Goal: Task Accomplishment & Management: Complete application form

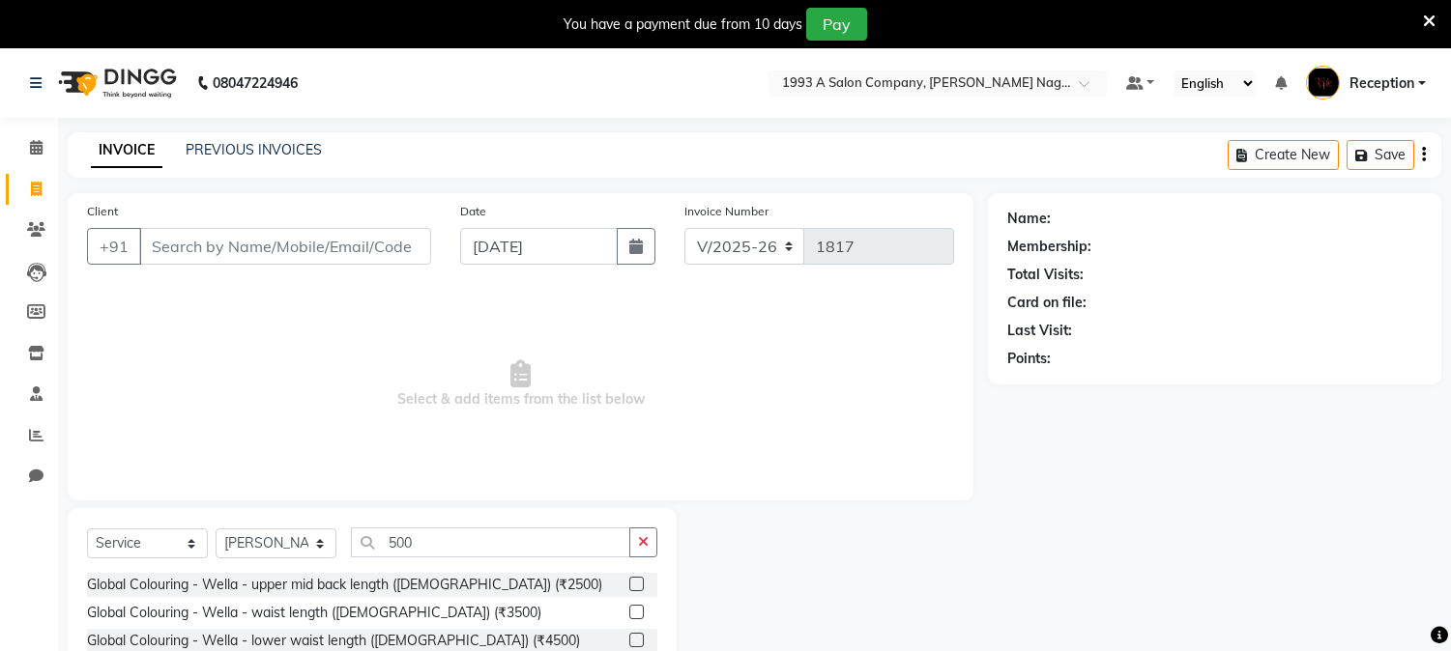
select select "144"
select select "service"
select select "41565"
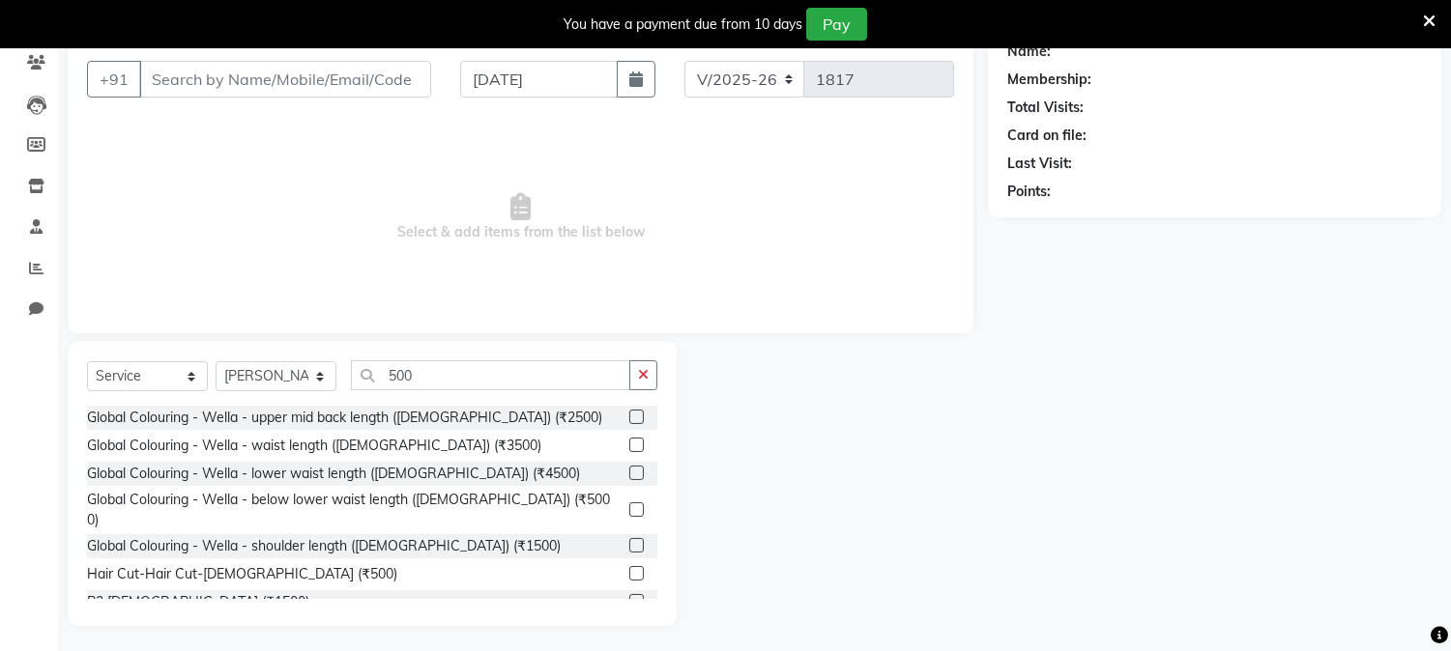
scroll to position [170, 0]
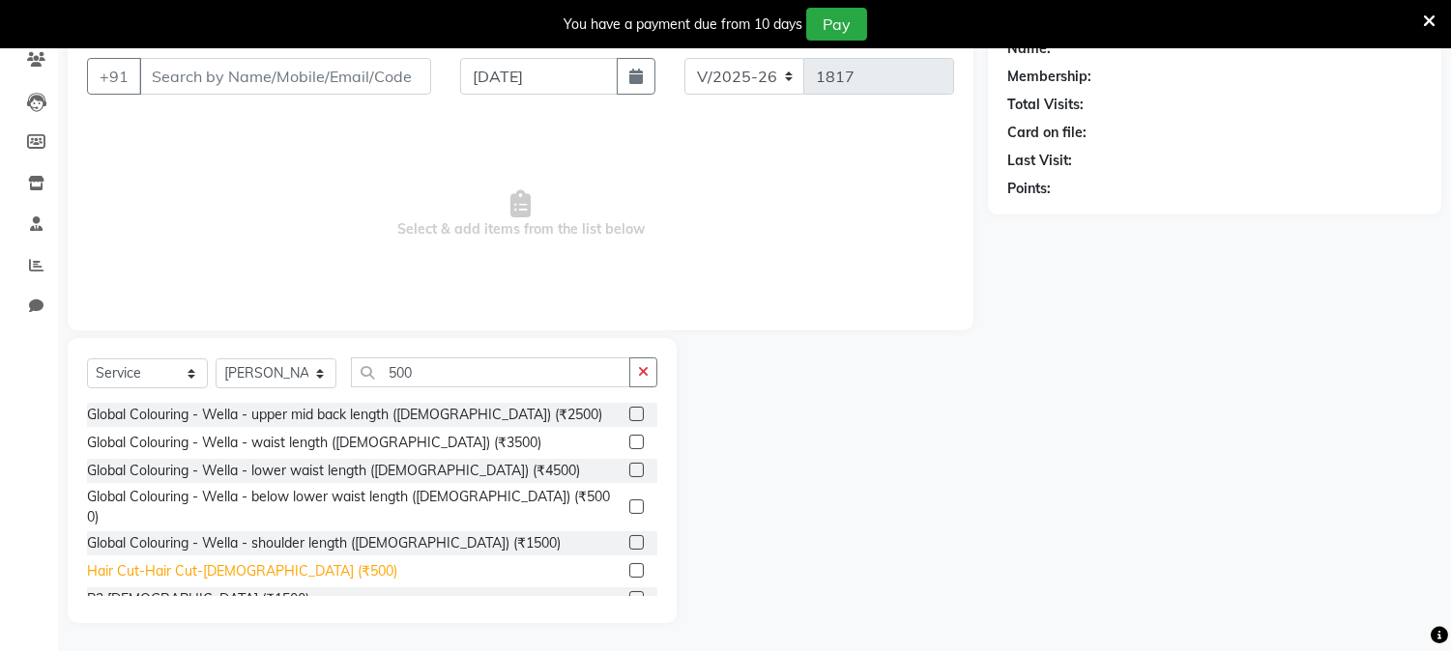
type input "500"
click at [248, 562] on div "Hair Cut-Hair Cut-[DEMOGRAPHIC_DATA] (₹500)" at bounding box center [242, 572] width 310 height 20
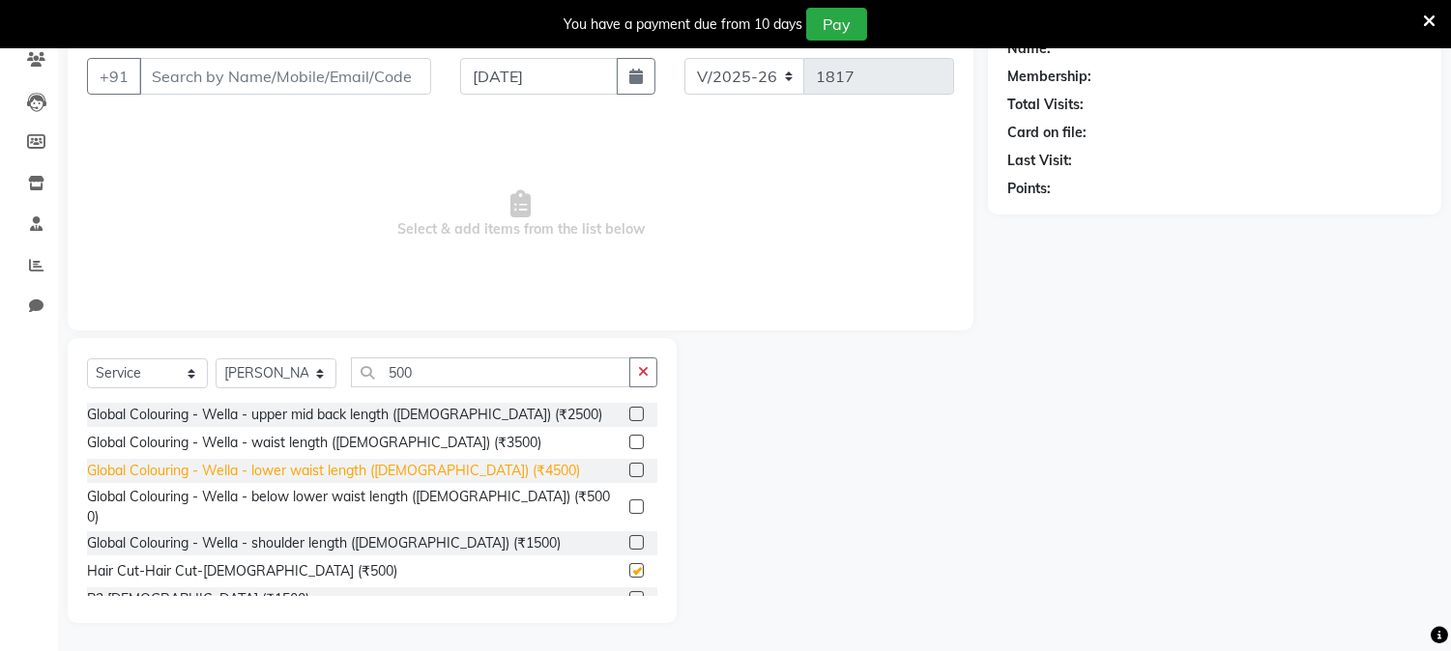
checkbox input "false"
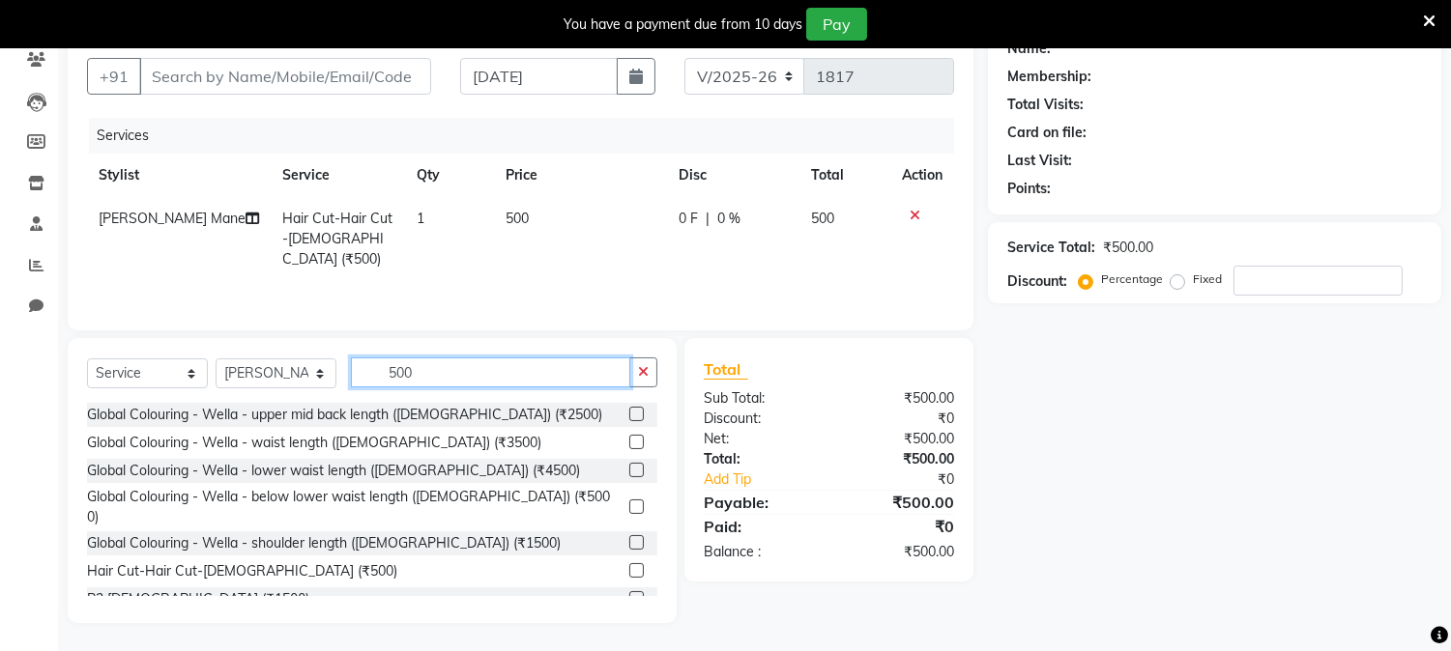
click at [449, 373] on input "500" at bounding box center [490, 373] width 279 height 30
type input "5"
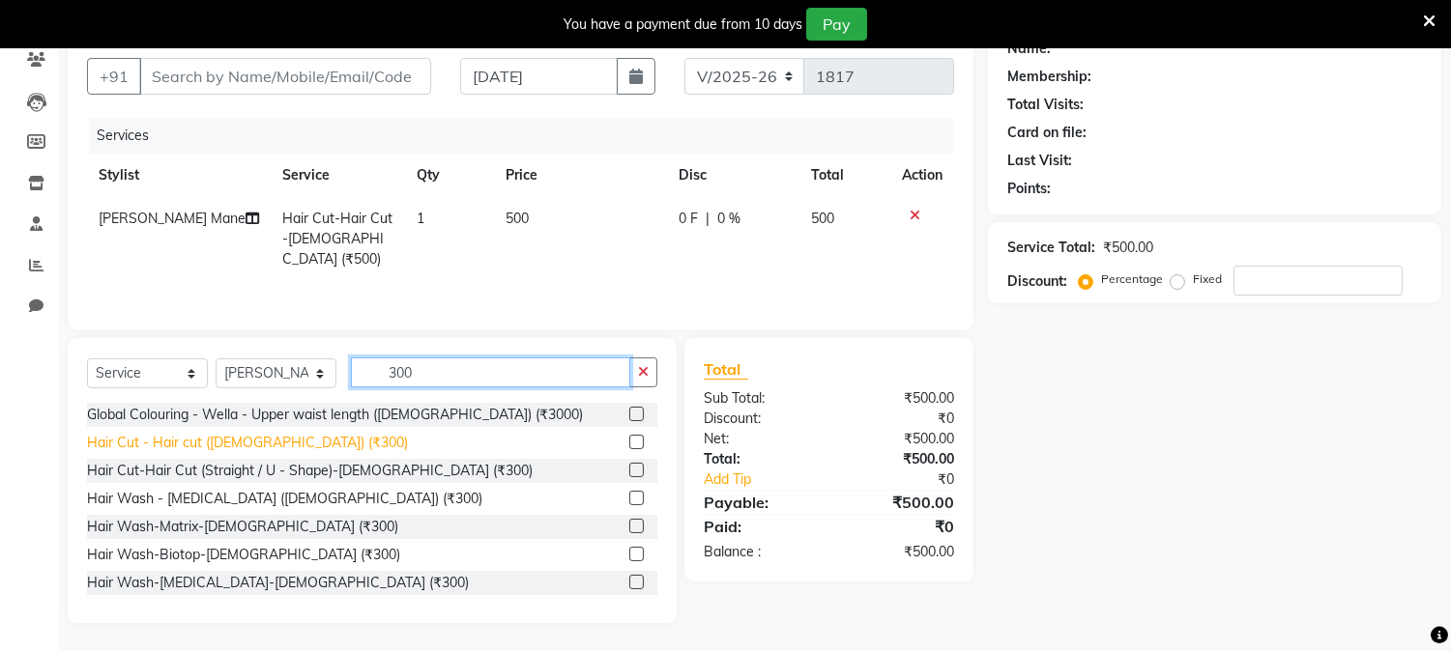
type input "300"
click at [225, 441] on div "Hair Cut - Hair cut ([DEMOGRAPHIC_DATA]) (₹300)" at bounding box center [247, 443] width 321 height 20
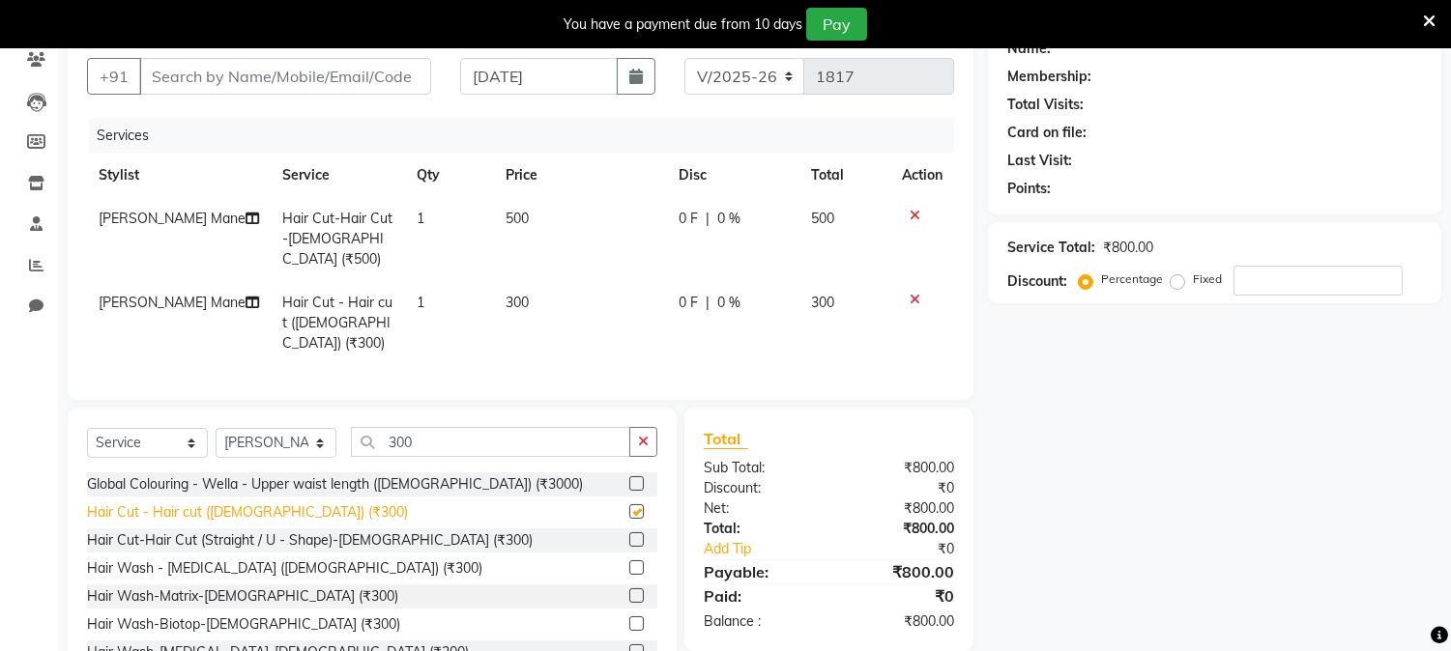
checkbox input "false"
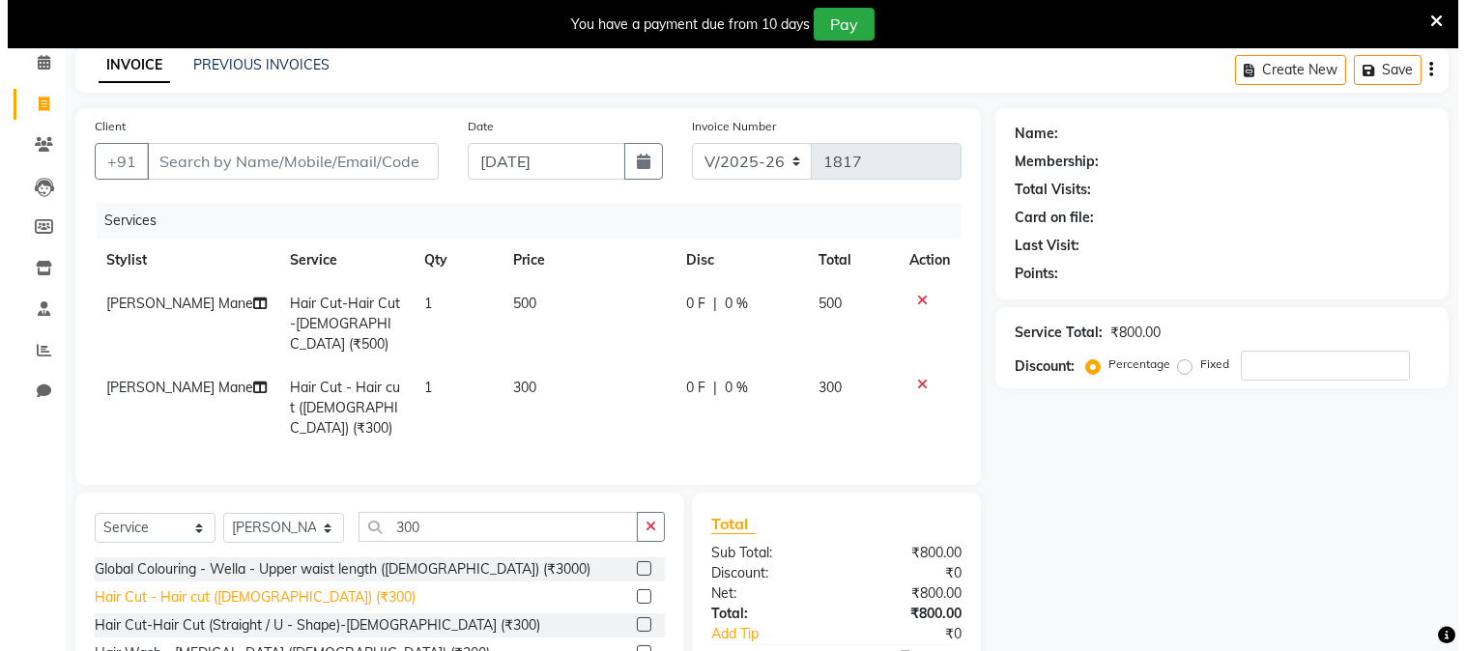
scroll to position [0, 0]
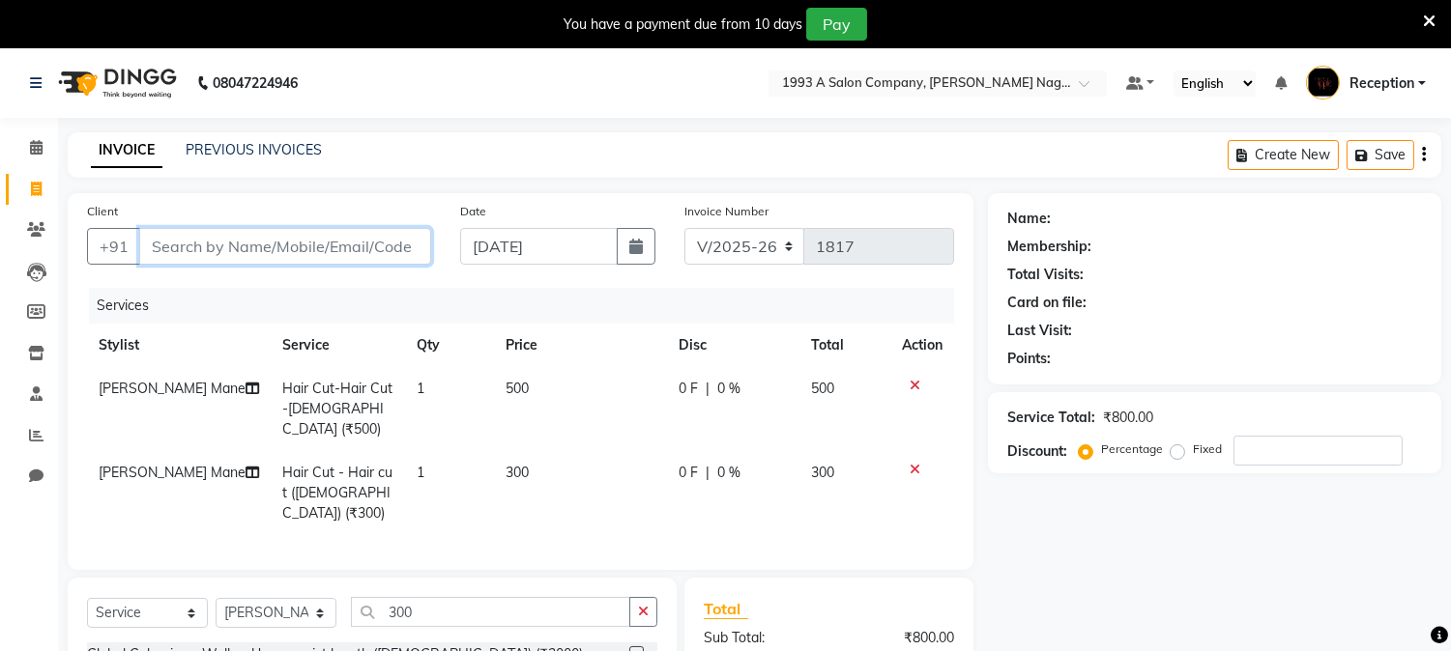
click at [245, 244] on input "Client" at bounding box center [285, 246] width 292 height 37
type input "8"
type input "0"
type input "8975739974"
click at [406, 252] on span "Add Client" at bounding box center [381, 246] width 76 height 19
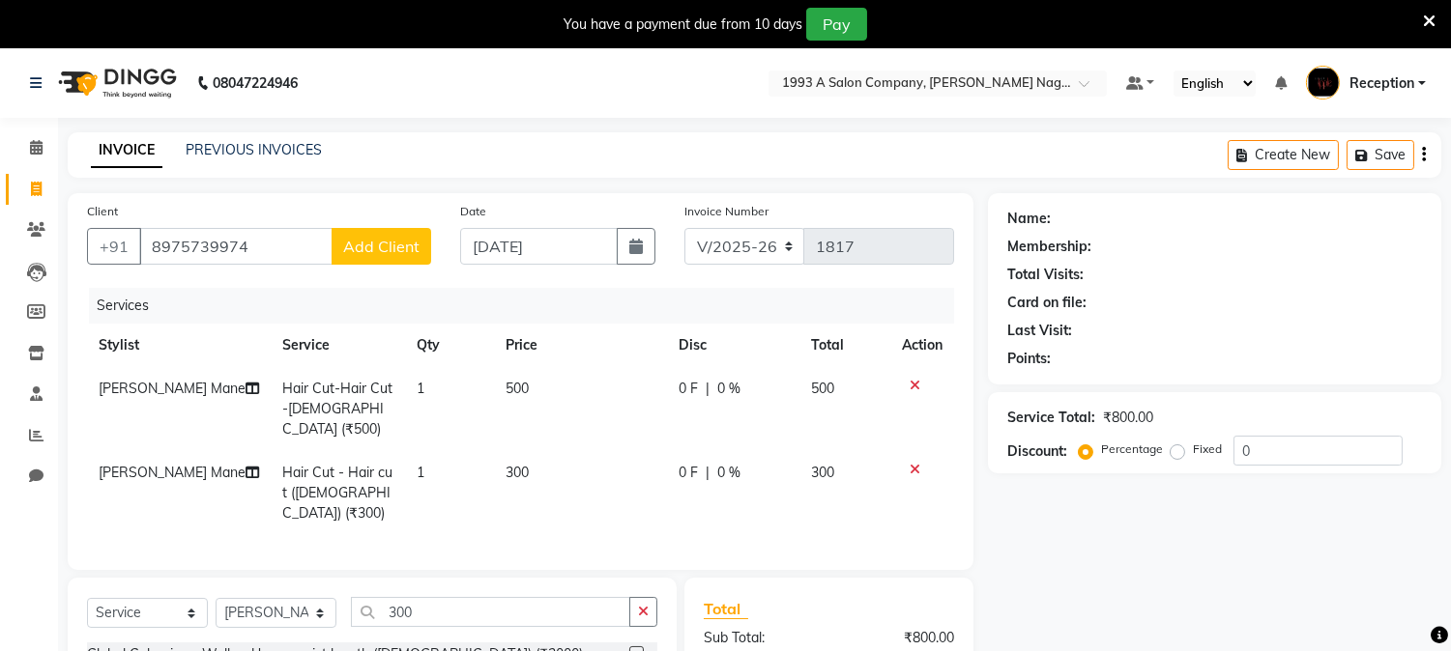
select select "22"
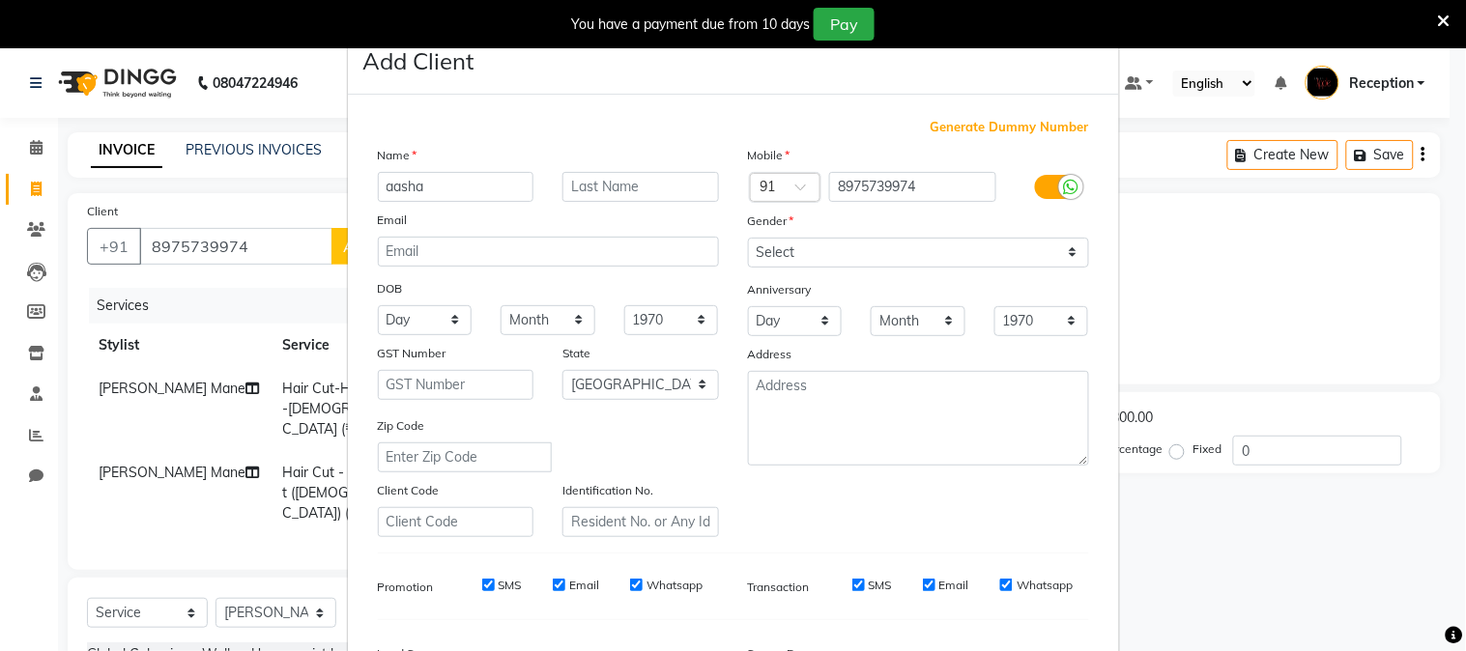
click at [393, 187] on input "aasha" at bounding box center [456, 187] width 157 height 30
type input "aaysha"
click at [923, 254] on select "Select [DEMOGRAPHIC_DATA] [DEMOGRAPHIC_DATA] Other Prefer Not To Say" at bounding box center [918, 253] width 341 height 30
select select "[DEMOGRAPHIC_DATA]"
click at [748, 238] on select "Select [DEMOGRAPHIC_DATA] [DEMOGRAPHIC_DATA] Other Prefer Not To Say" at bounding box center [918, 253] width 341 height 30
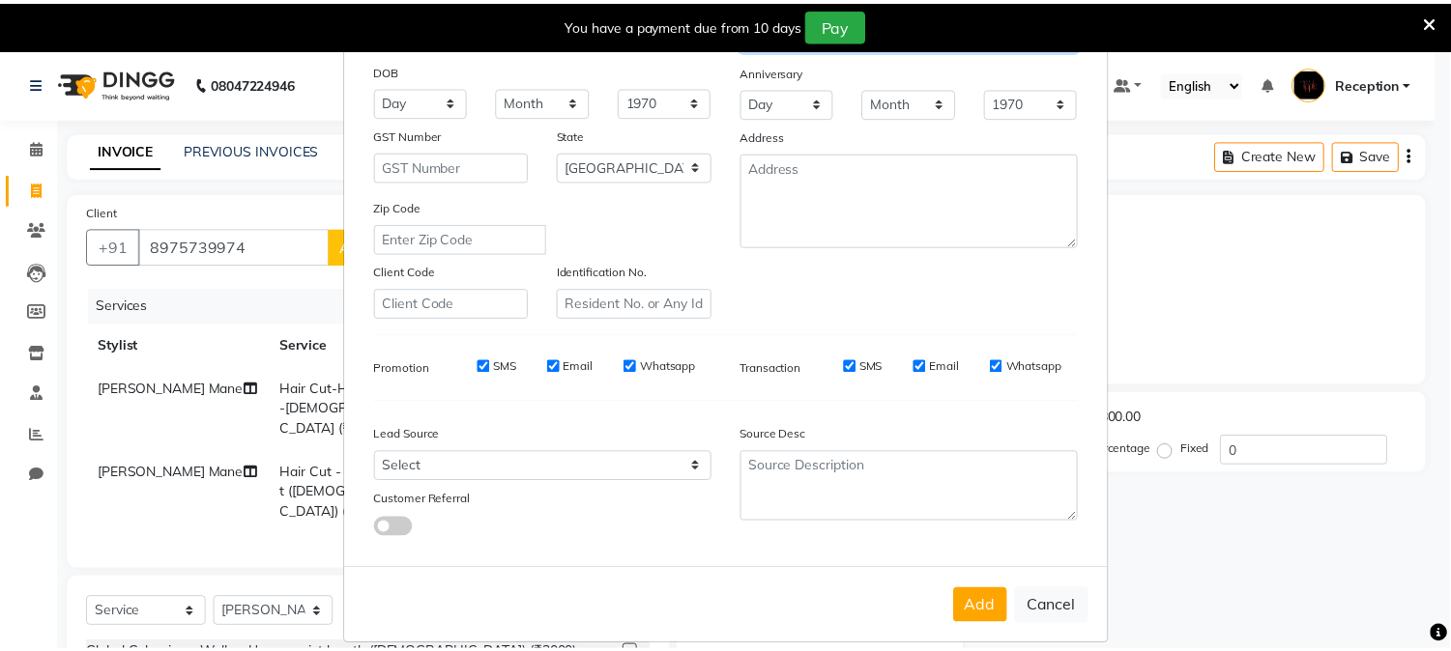
scroll to position [242, 0]
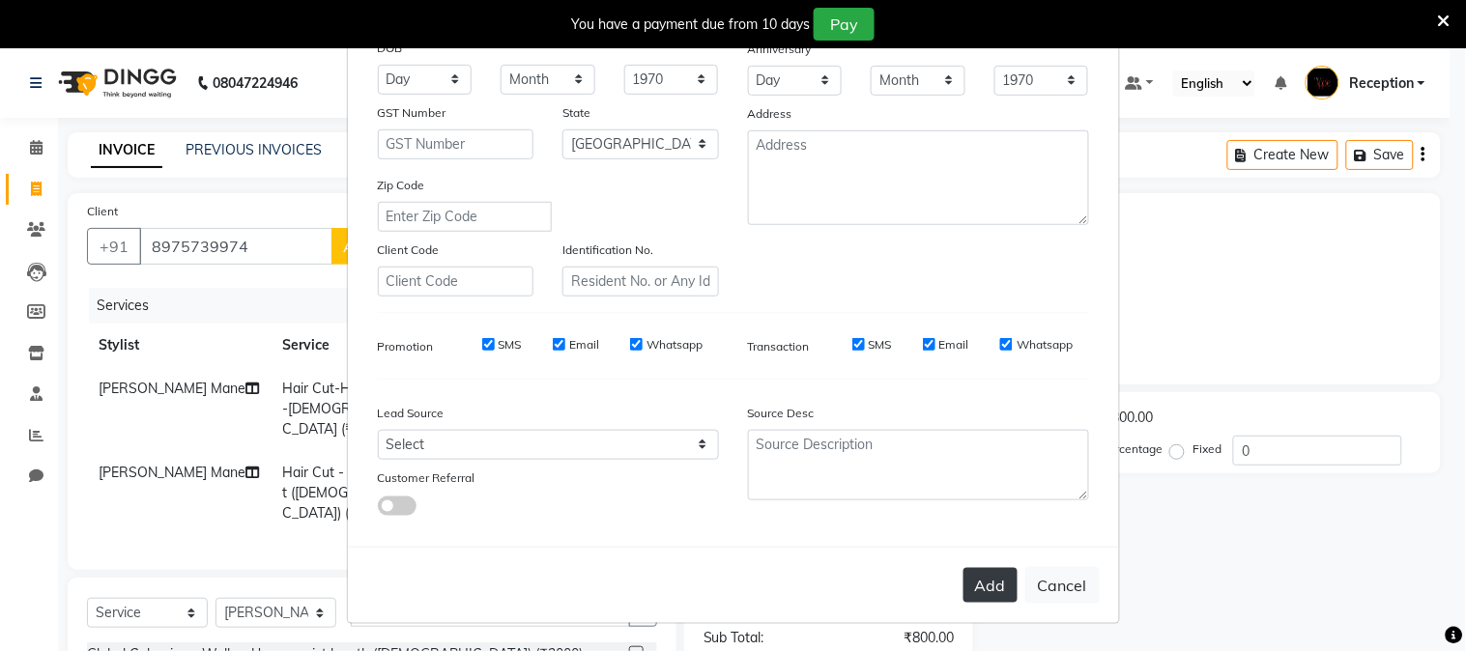
click at [991, 591] on button "Add" at bounding box center [991, 585] width 54 height 35
select select
select select "null"
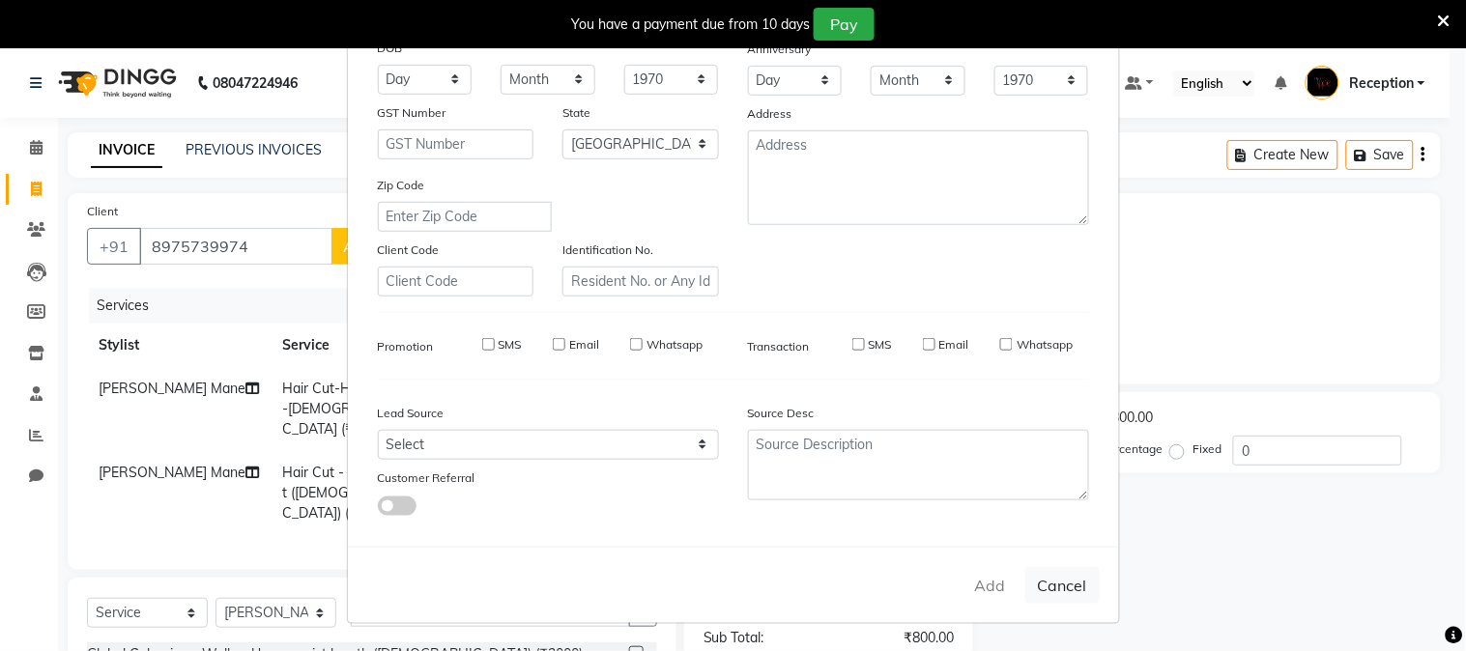
select select
checkbox input "false"
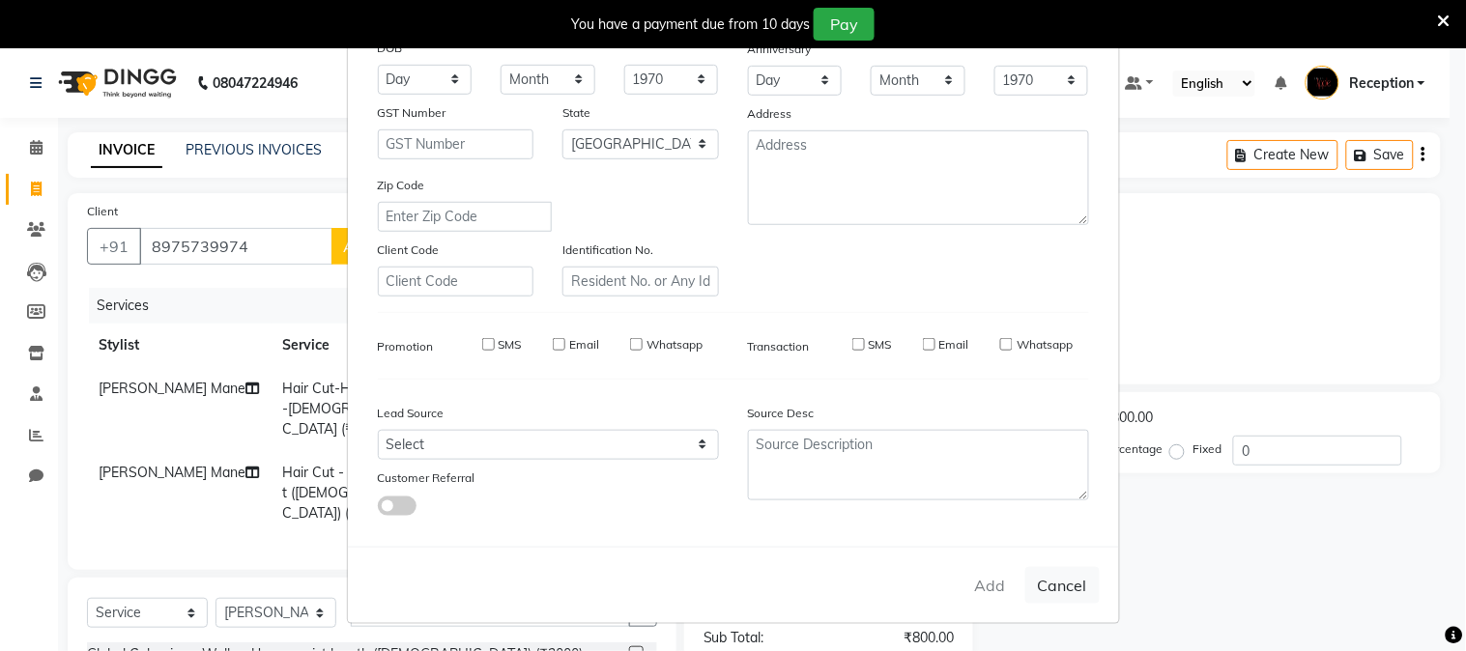
checkbox input "false"
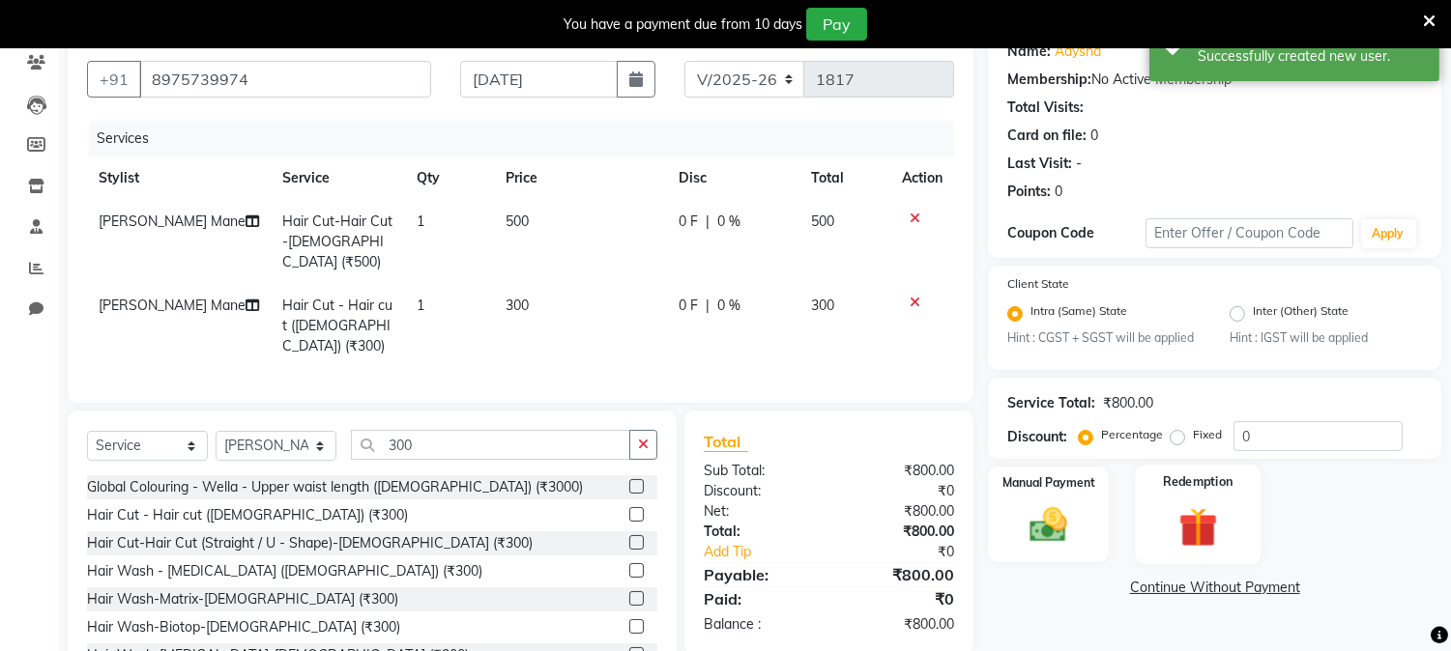
scroll to position [216, 0]
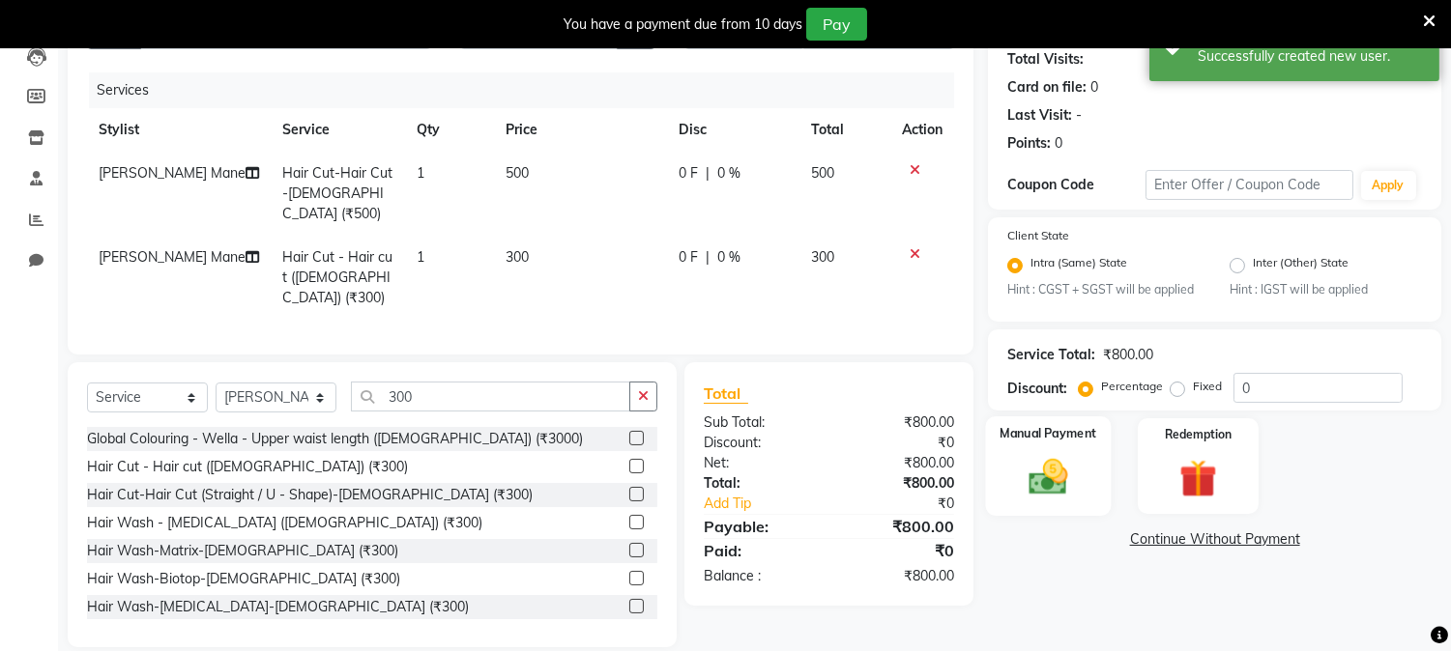
click at [1049, 476] on img at bounding box center [1049, 477] width 64 height 45
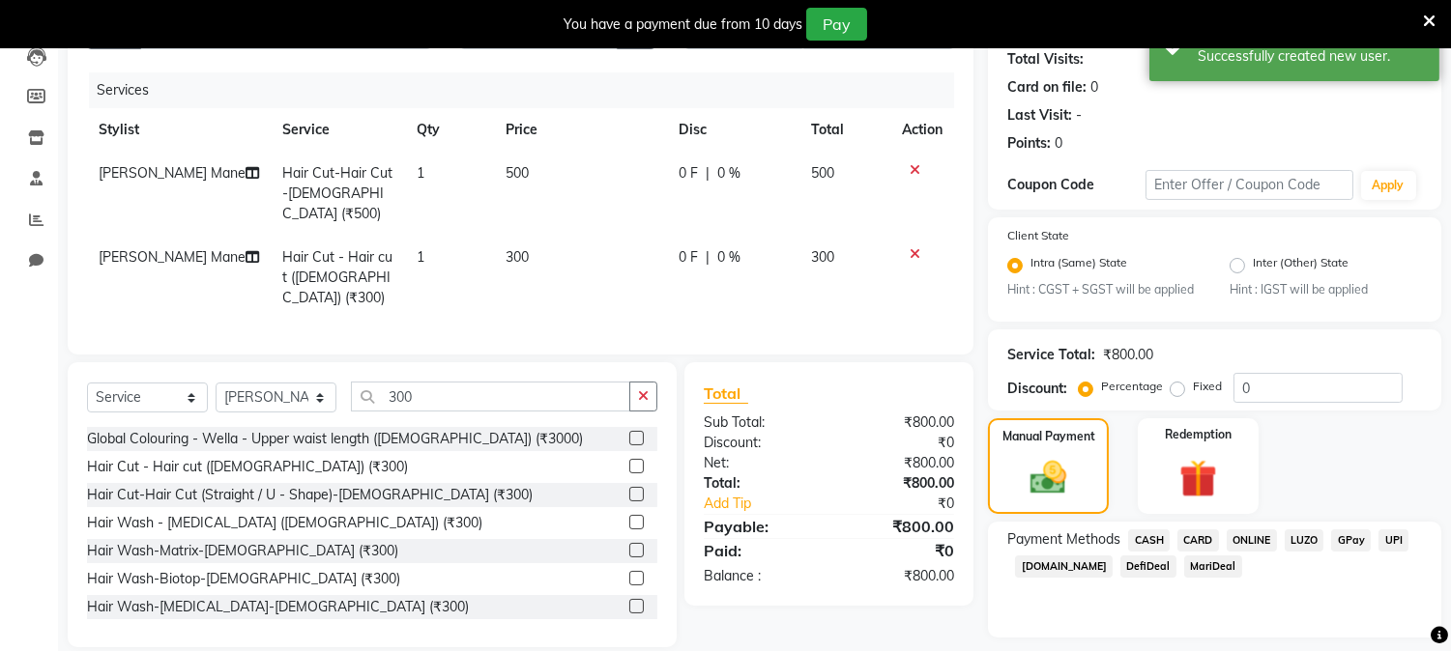
click at [1202, 536] on span "CARD" at bounding box center [1198, 541] width 42 height 22
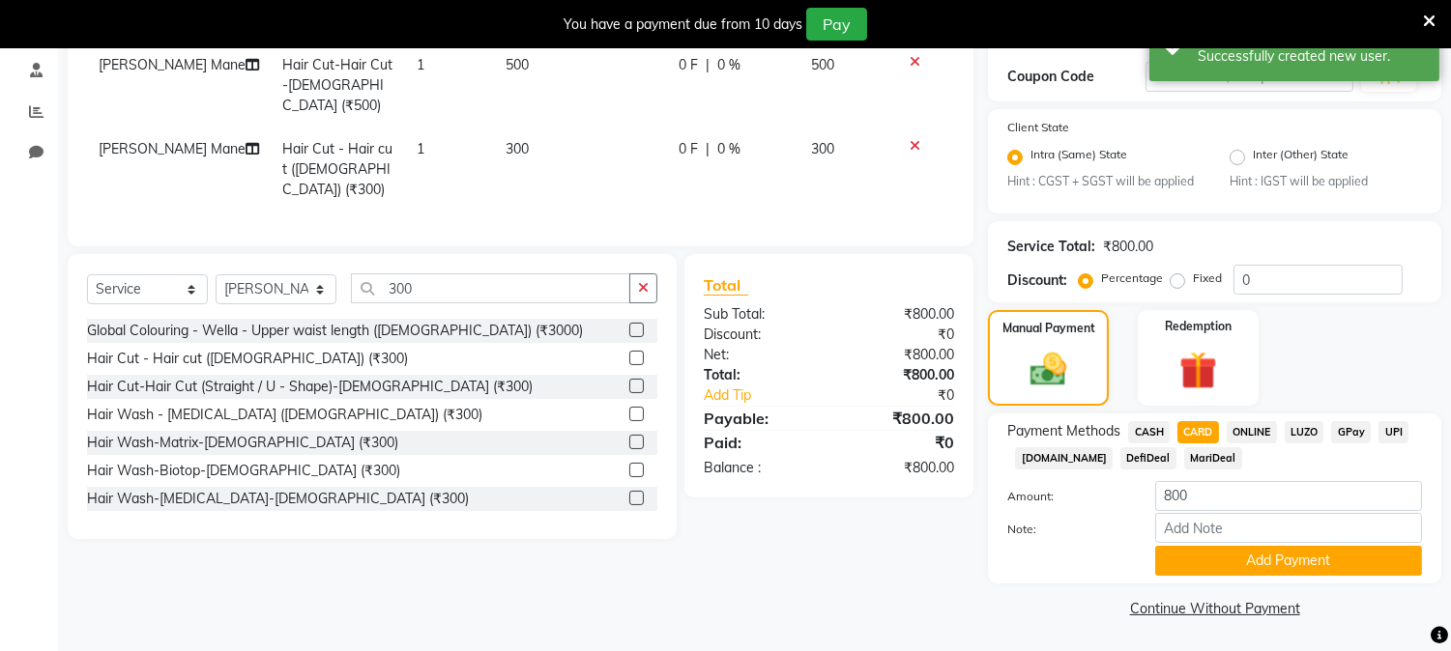
scroll to position [325, 0]
click at [1202, 561] on button "Add Payment" at bounding box center [1288, 560] width 267 height 30
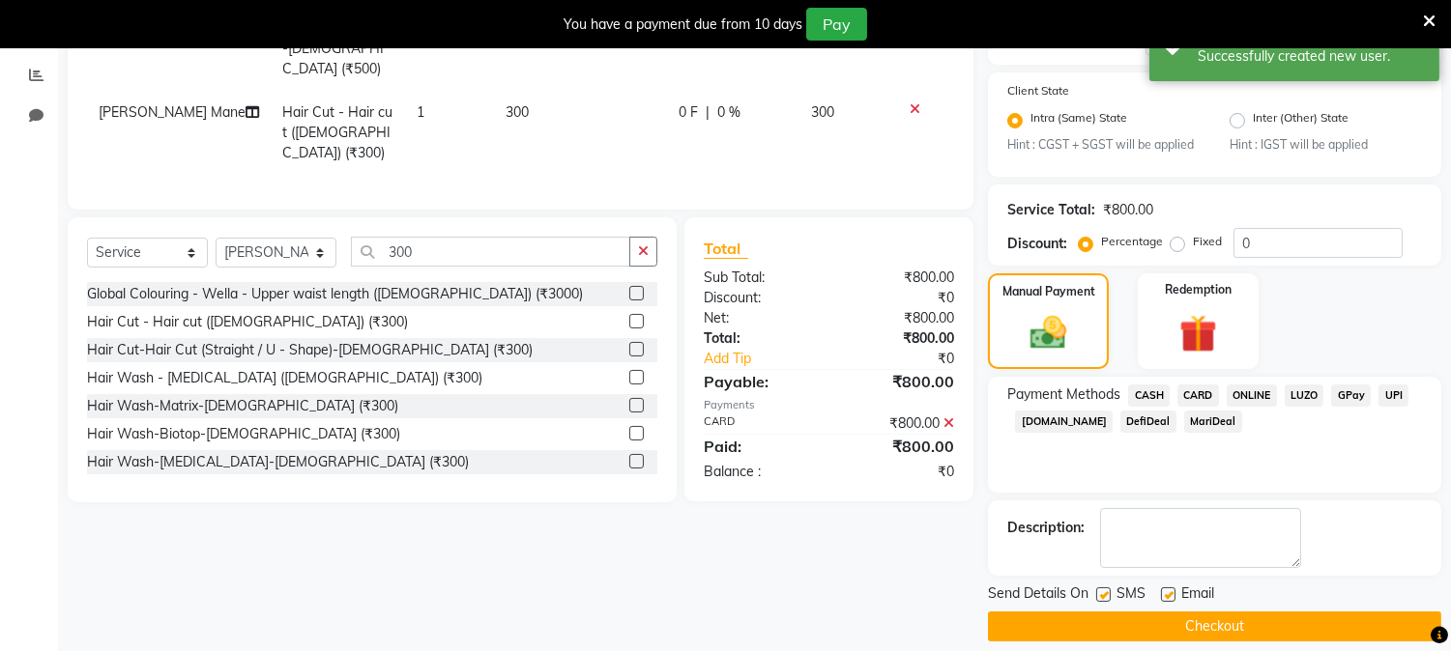
scroll to position [380, 0]
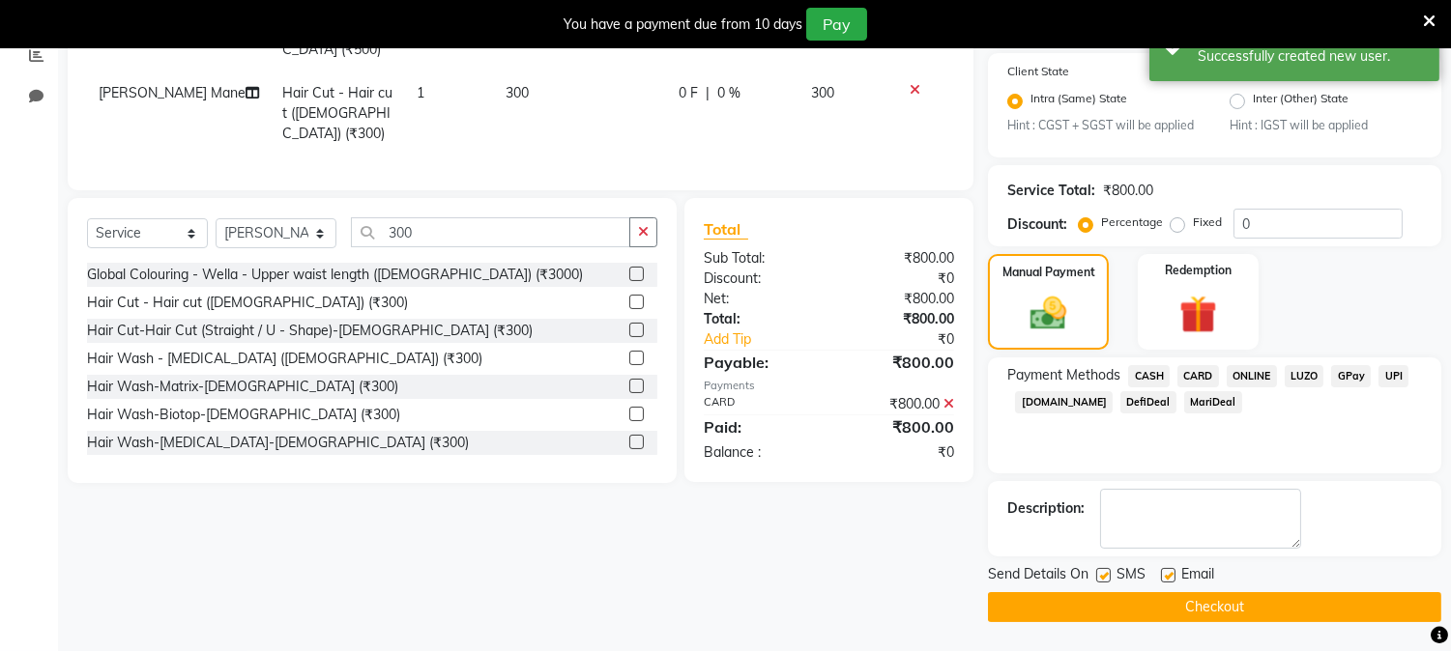
click at [1181, 595] on button "Checkout" at bounding box center [1214, 607] width 453 height 30
